Goal: Task Accomplishment & Management: Manage account settings

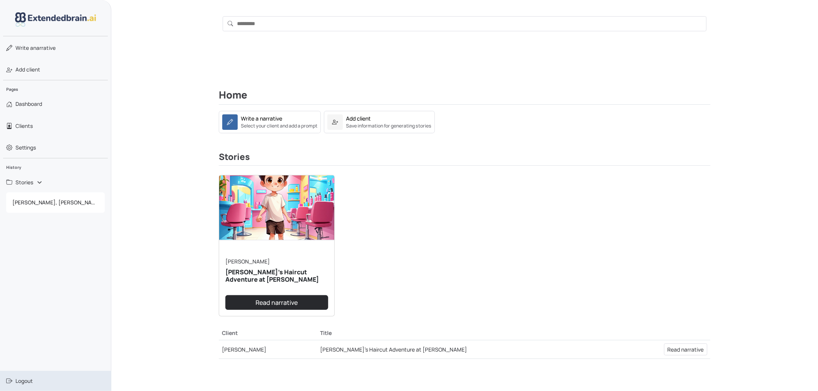
click at [27, 382] on span "Logout" at bounding box center [23, 381] width 17 height 8
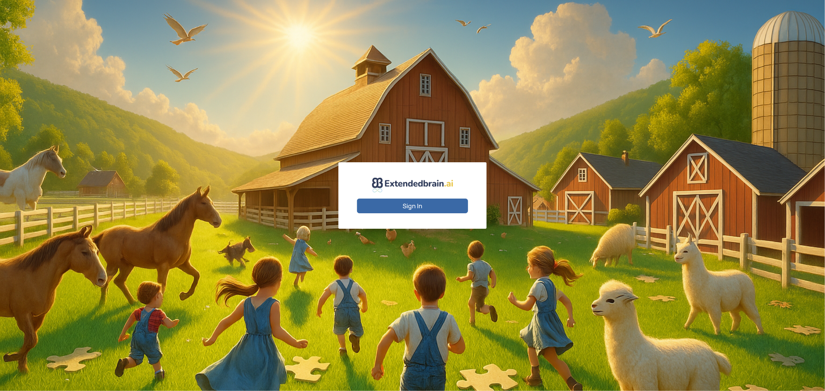
click at [417, 208] on button "Sign In" at bounding box center [412, 206] width 111 height 15
